Goal: Use online tool/utility: Utilize a website feature to perform a specific function

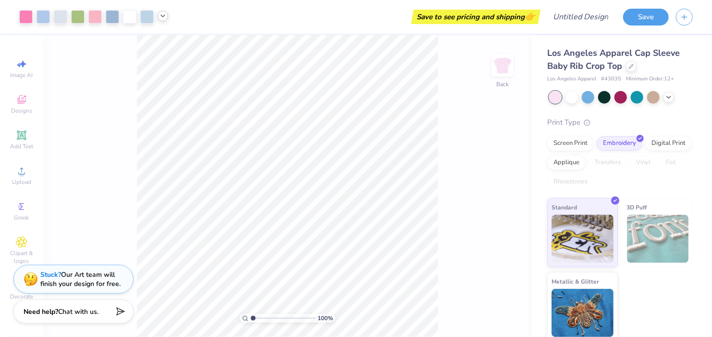
click at [163, 18] on icon at bounding box center [163, 16] width 8 height 8
click at [115, 18] on div at bounding box center [112, 15] width 13 height 13
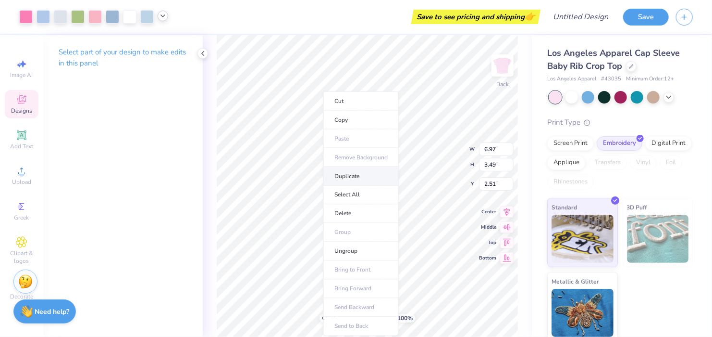
click at [342, 178] on li "Duplicate" at bounding box center [361, 176] width 75 height 19
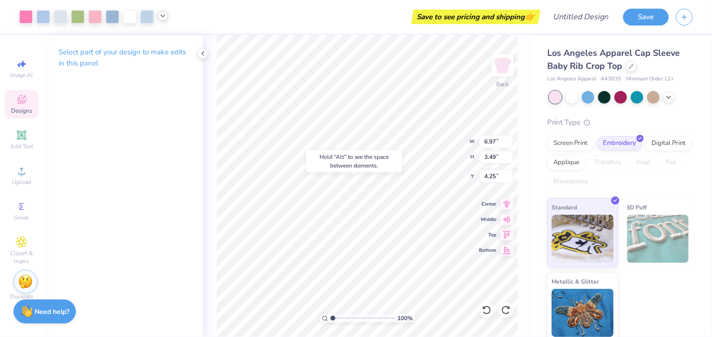
type input "3.51"
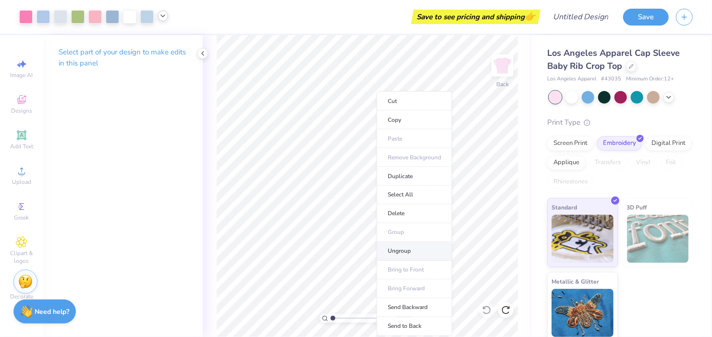
click at [411, 246] on li "Ungroup" at bounding box center [414, 251] width 75 height 19
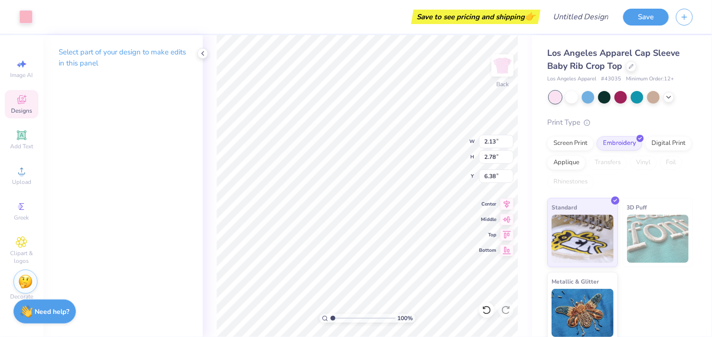
type input "6.38"
type input "2.19"
type input "3.05"
type input "7.64"
type input "6.97"
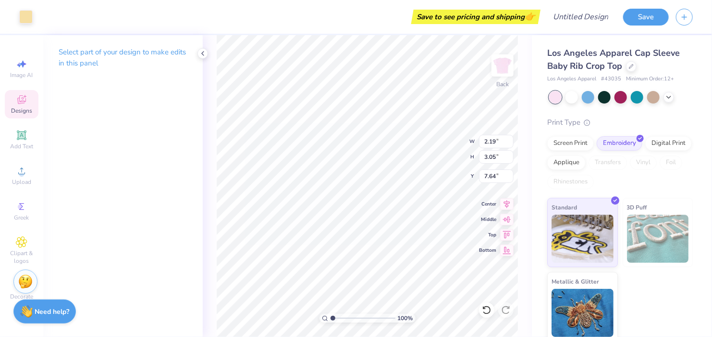
type input "3.49"
type input "2.51"
type input "6.85"
type input "3.38"
type input "3.56"
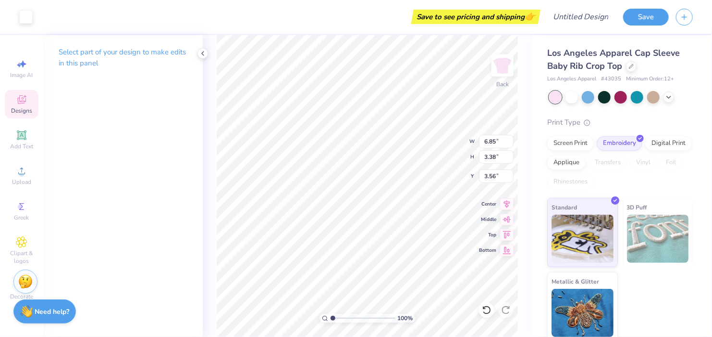
type input "2.36"
type input "3.10"
type input "6.07"
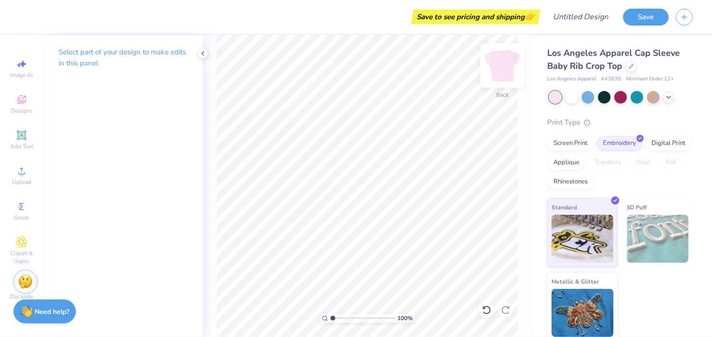
click at [509, 66] on img at bounding box center [503, 65] width 38 height 38
